Goal: Task Accomplishment & Management: Use online tool/utility

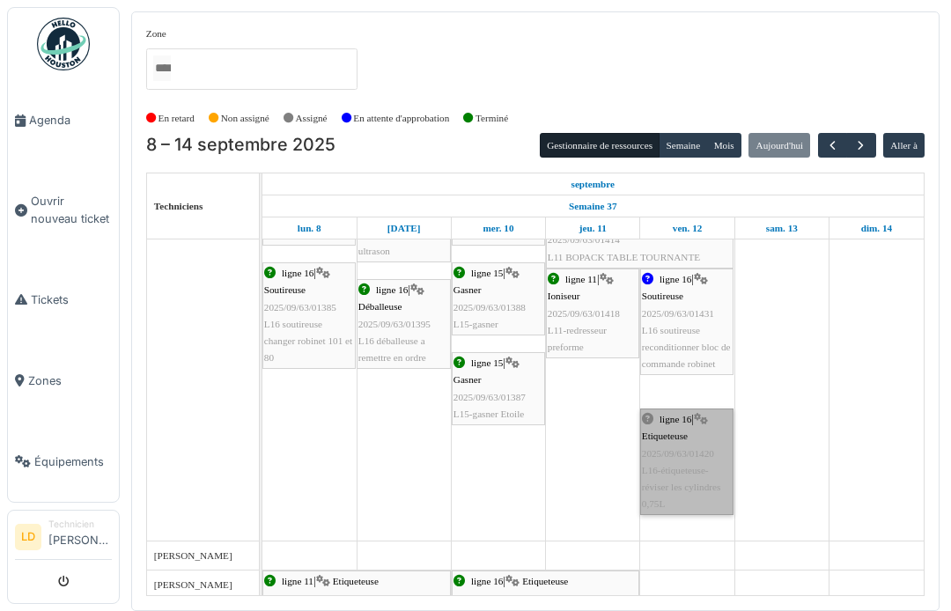
click at [677, 457] on link "ligne 16 | Etiqueteuse 2025/09/63/01420 L16-étiqueteuse-réviser les cylindres 0…" at bounding box center [686, 462] width 93 height 107
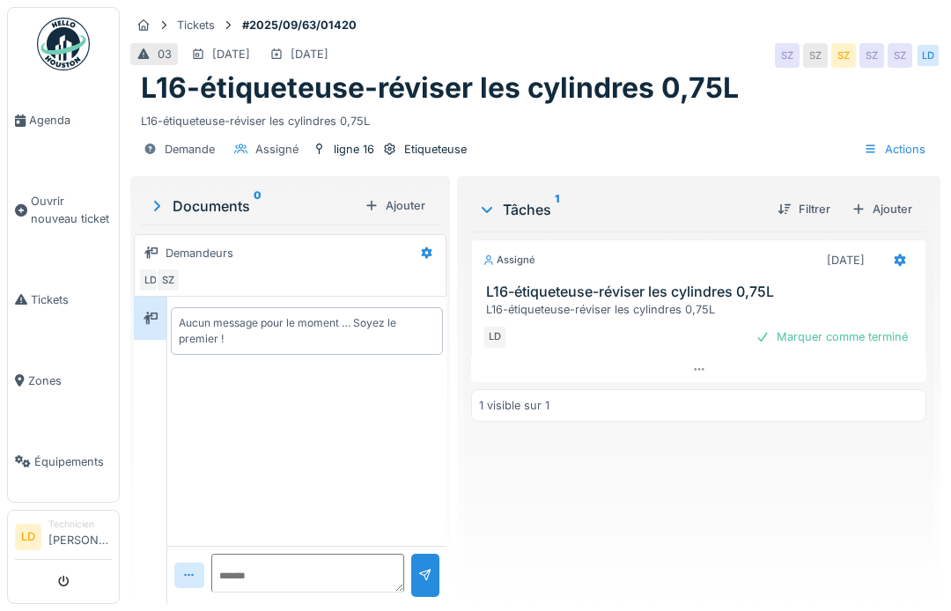
click at [858, 335] on div "Marquer comme terminé" at bounding box center [831, 337] width 166 height 24
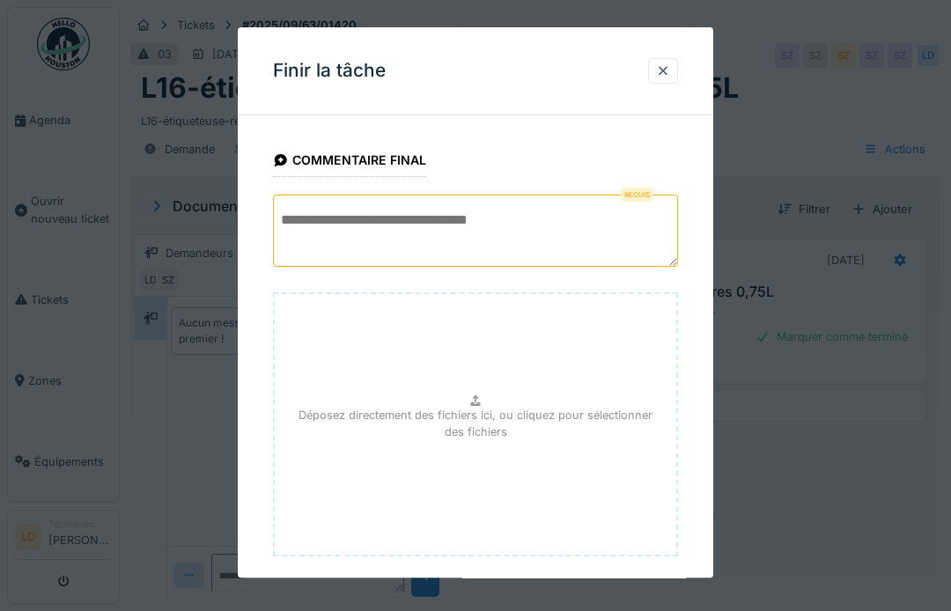
click at [519, 230] on div "Requis" at bounding box center [475, 233] width 405 height 77
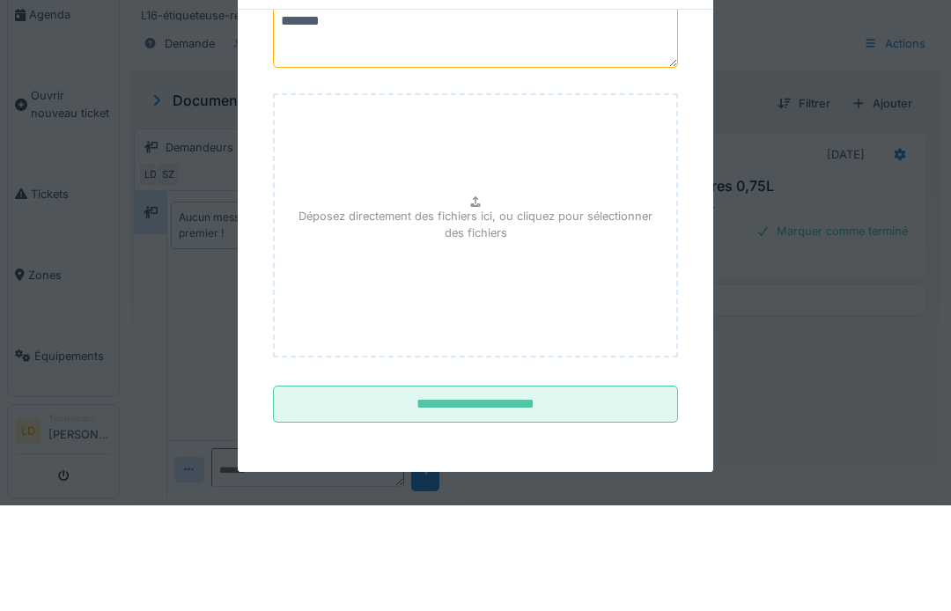
scroll to position [93, 0]
type textarea "*******"
click at [674, 200] on div "Déposez directement des fichiers ici, ou cliquez pour sélectionner des fichiers" at bounding box center [475, 332] width 405 height 264
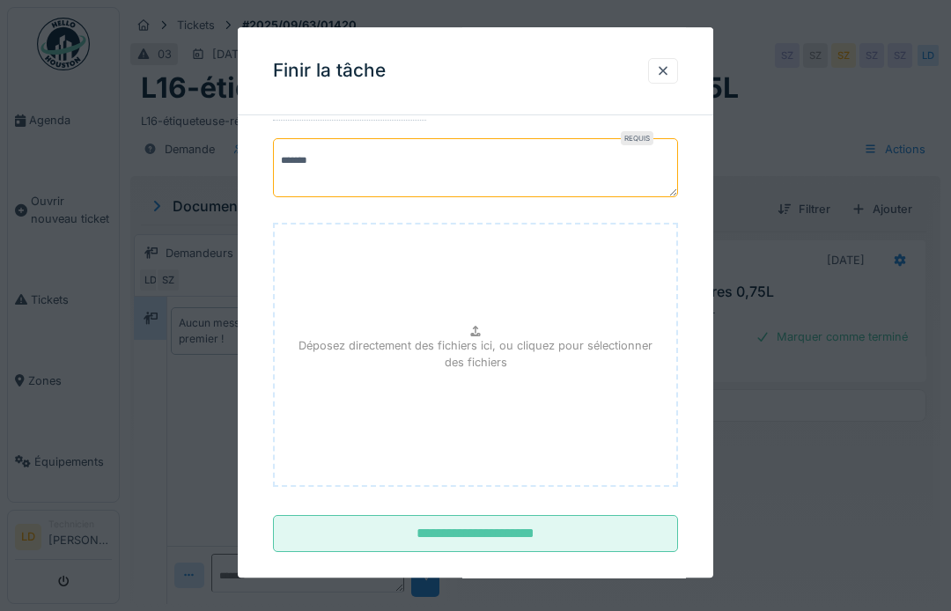
scroll to position [55, 0]
click at [581, 534] on input "**********" at bounding box center [475, 535] width 405 height 37
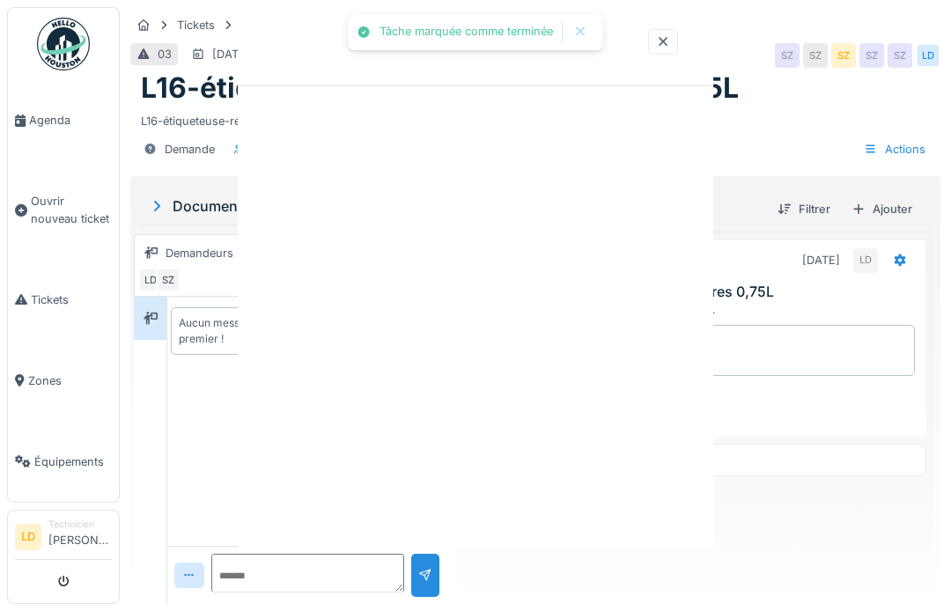
scroll to position [0, 0]
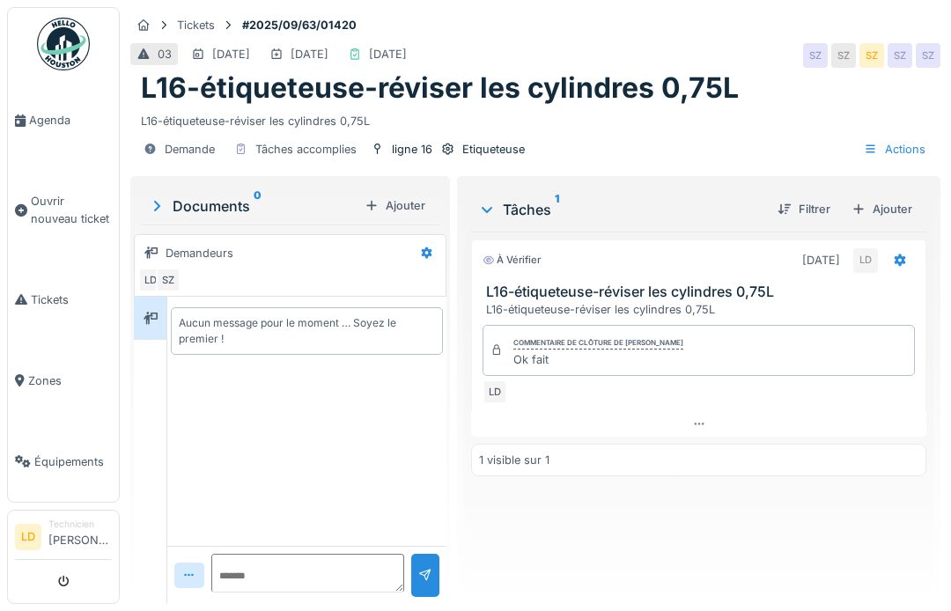
click at [55, 127] on span "Agenda" at bounding box center [70, 120] width 83 height 17
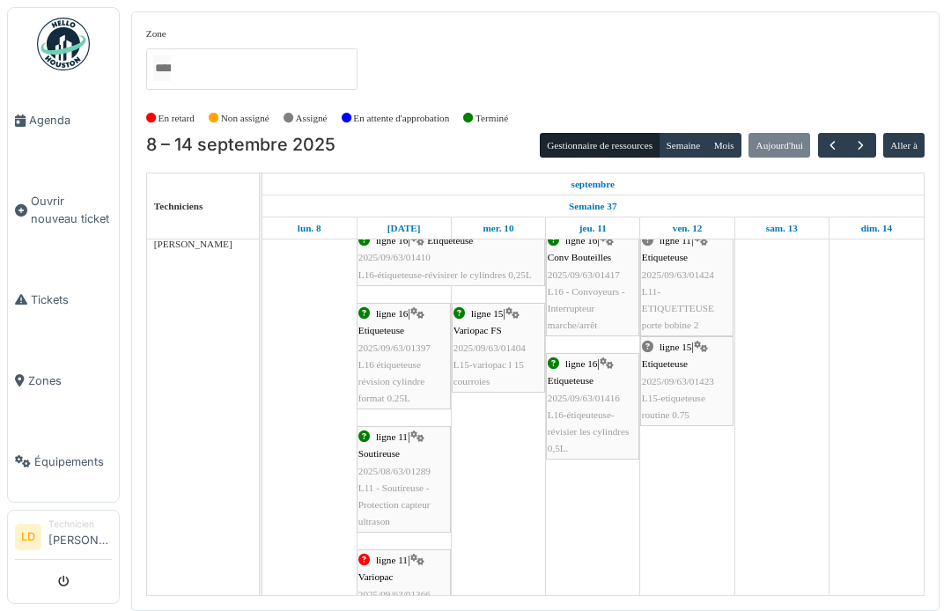
scroll to position [163, 0]
